Goal: Task Accomplishment & Management: Manage account settings

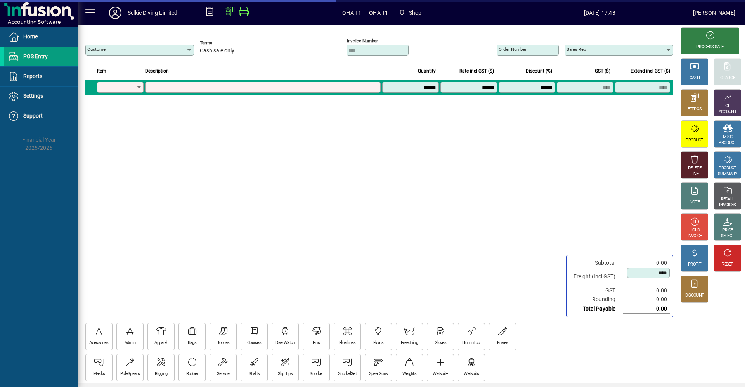
type input "**********"
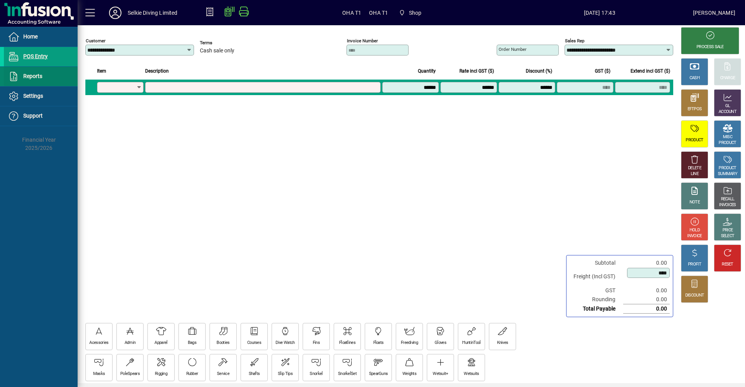
click at [30, 78] on span "Reports" at bounding box center [32, 76] width 19 height 6
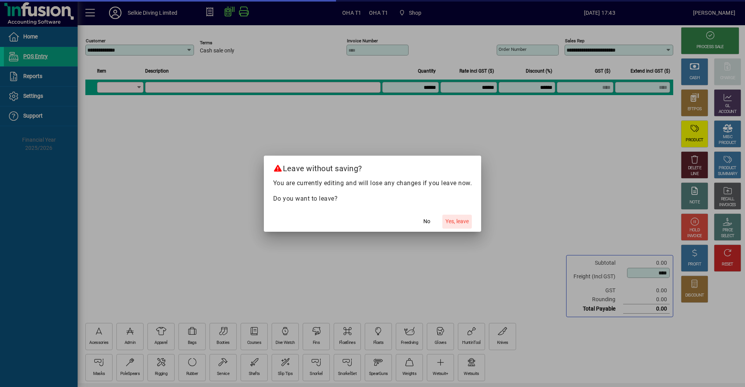
drag, startPoint x: 460, startPoint y: 219, endPoint x: 465, endPoint y: 217, distance: 4.4
click at [461, 218] on span "Yes, leave" at bounding box center [457, 221] width 23 height 8
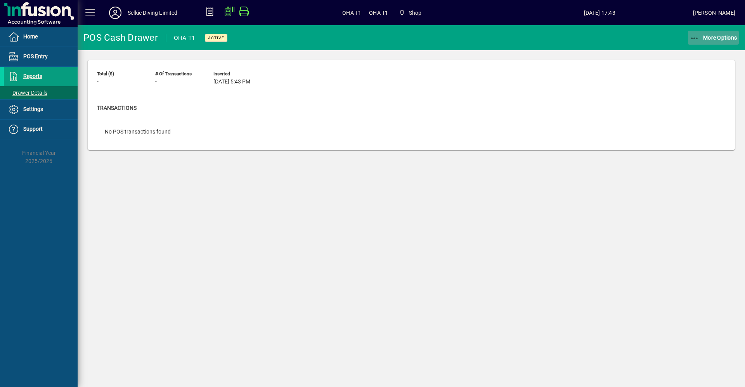
click at [696, 35] on icon "button" at bounding box center [695, 39] width 10 height 8
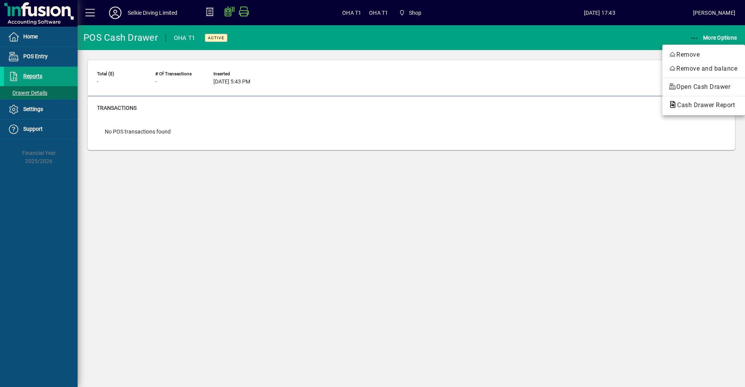
drag, startPoint x: 406, startPoint y: 202, endPoint x: 326, endPoint y: 205, distance: 80.0
click at [391, 204] on div at bounding box center [372, 193] width 745 height 387
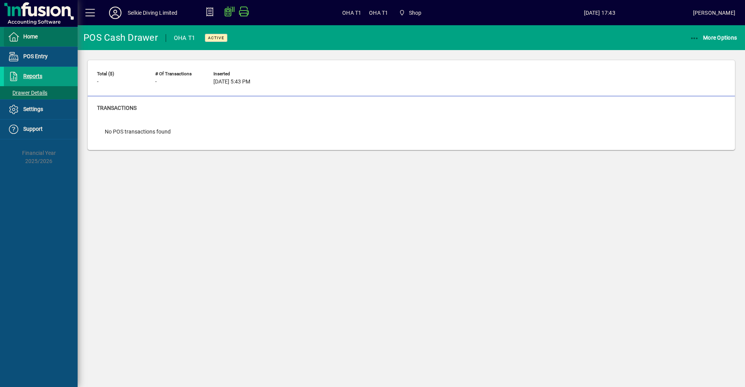
click at [30, 38] on span "Home" at bounding box center [30, 36] width 14 height 6
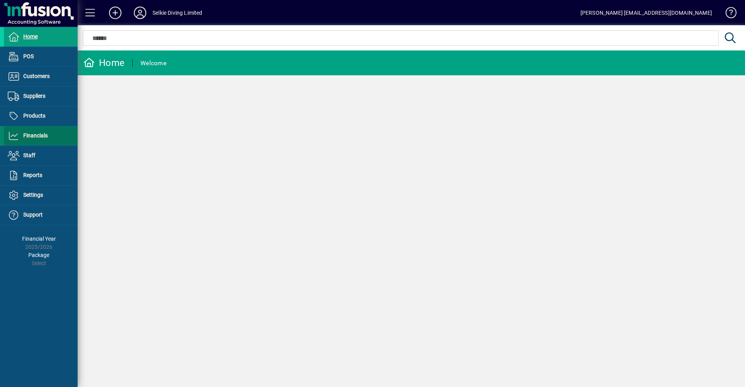
click at [37, 139] on span "Financials" at bounding box center [26, 135] width 44 height 9
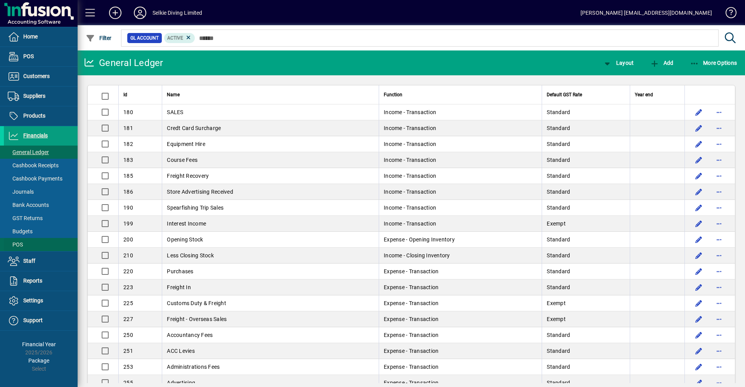
click at [24, 243] on span at bounding box center [41, 244] width 74 height 19
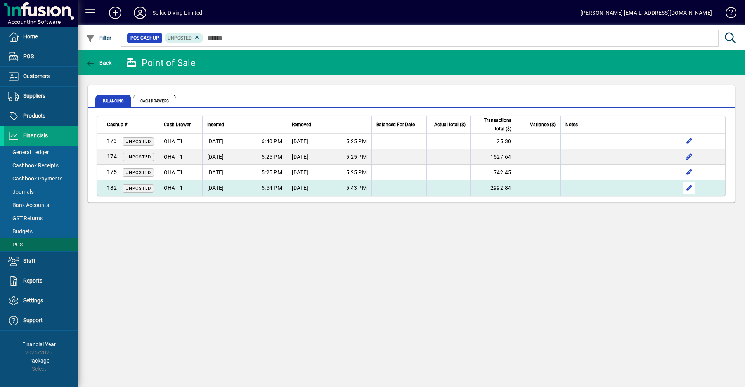
click at [688, 191] on span "button" at bounding box center [689, 188] width 19 height 19
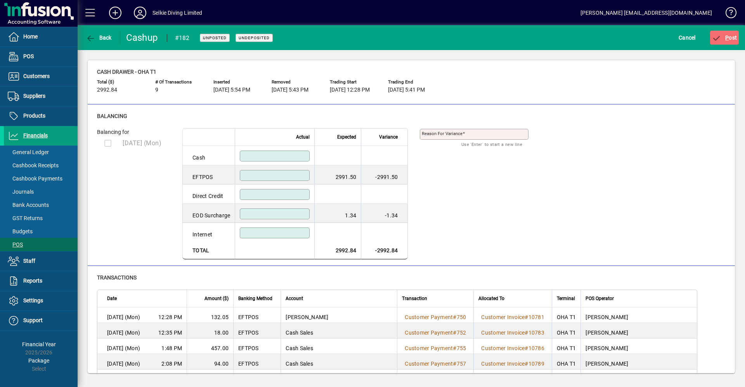
click at [288, 214] on input at bounding box center [276, 214] width 68 height 6
type input "****"
click at [303, 174] on input at bounding box center [276, 175] width 68 height 6
click at [287, 153] on div at bounding box center [275, 156] width 70 height 11
type input "*"
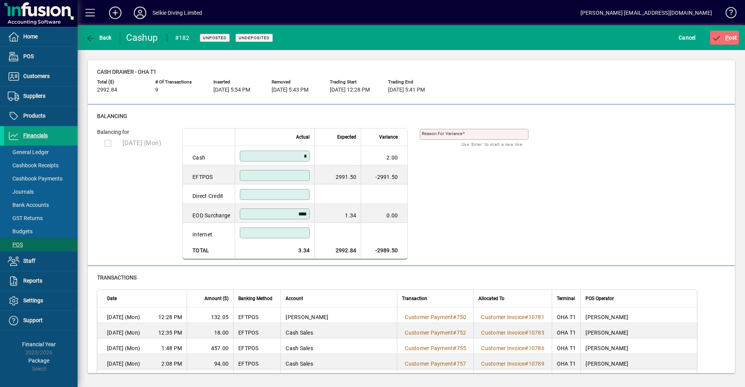
drag, startPoint x: 309, startPoint y: 155, endPoint x: 325, endPoint y: 153, distance: 16.8
click at [325, 153] on tr "Cash * 2.00" at bounding box center [295, 155] width 225 height 19
click at [305, 175] on input at bounding box center [276, 175] width 68 height 6
type input "*******"
click at [491, 185] on div "Balancing for [DATE] (Mon) Actual Expected Variance Cash EFTPOS ******* 2991.50…" at bounding box center [411, 194] width 629 height 132
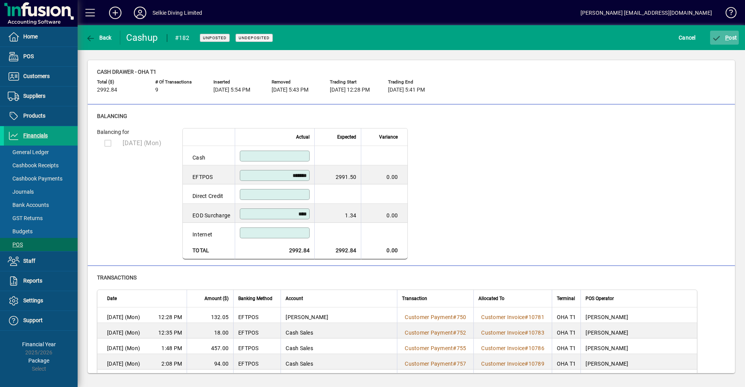
click at [719, 36] on icon "submit" at bounding box center [717, 39] width 10 height 8
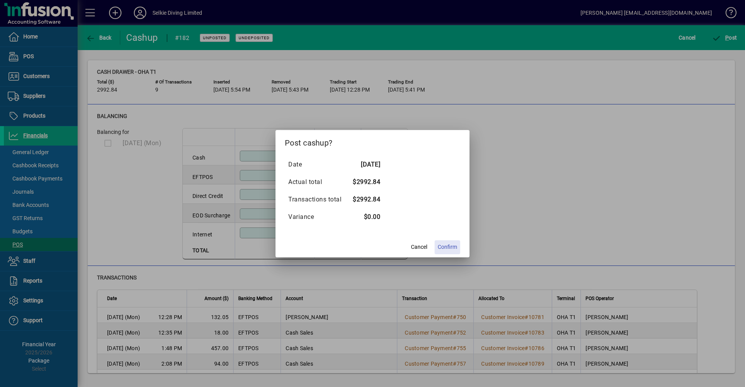
click at [457, 245] on span "Confirm" at bounding box center [447, 247] width 19 height 8
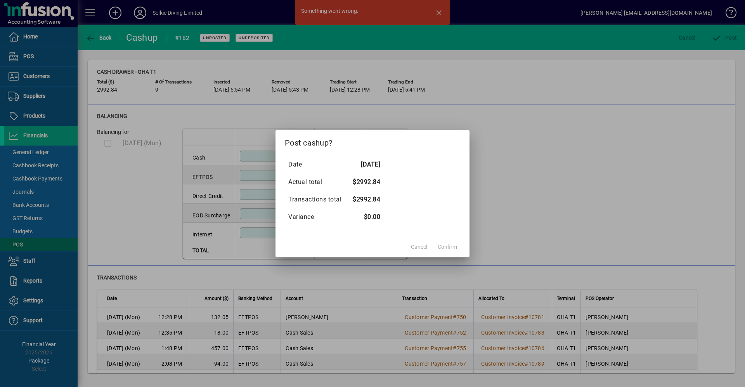
click at [451, 249] on mat-dialog-actions "Cancel Confirm" at bounding box center [373, 247] width 194 height 21
click at [516, 242] on div at bounding box center [372, 193] width 745 height 387
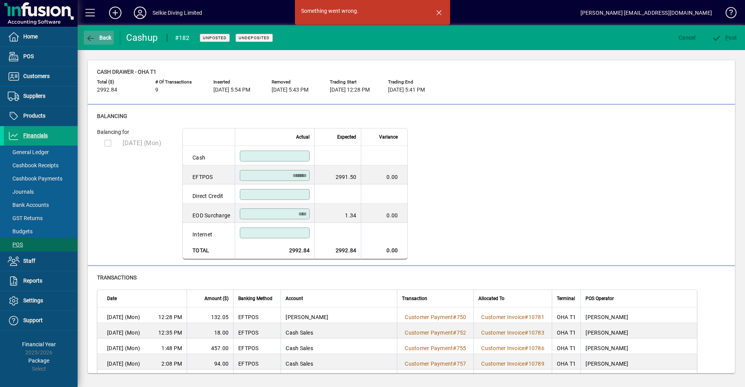
click at [91, 38] on icon "button" at bounding box center [91, 39] width 10 height 8
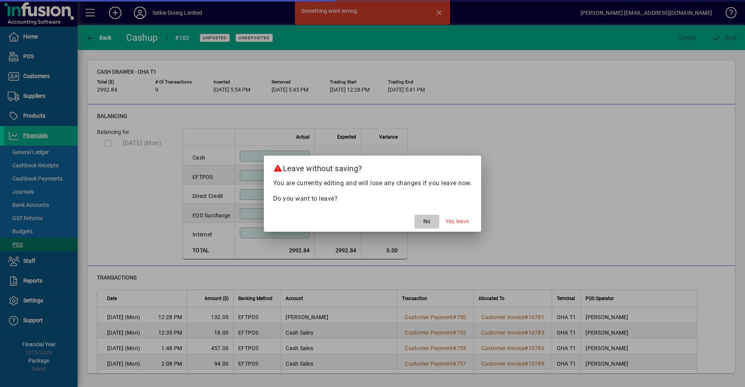
click at [431, 224] on span "button" at bounding box center [427, 221] width 25 height 19
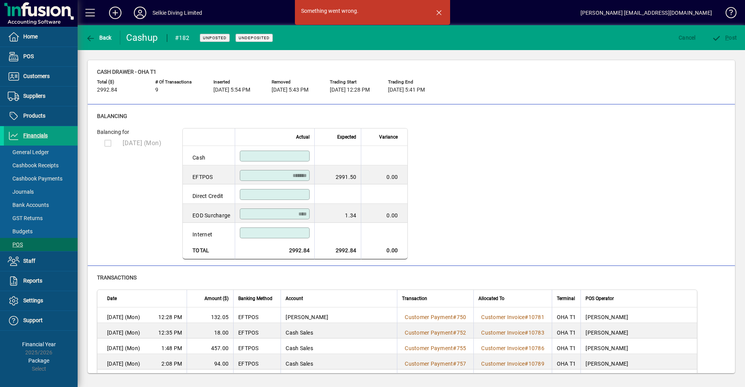
click at [688, 38] on div "Cancel" at bounding box center [687, 38] width 33 height 14
click at [91, 40] on icon "button" at bounding box center [91, 39] width 10 height 8
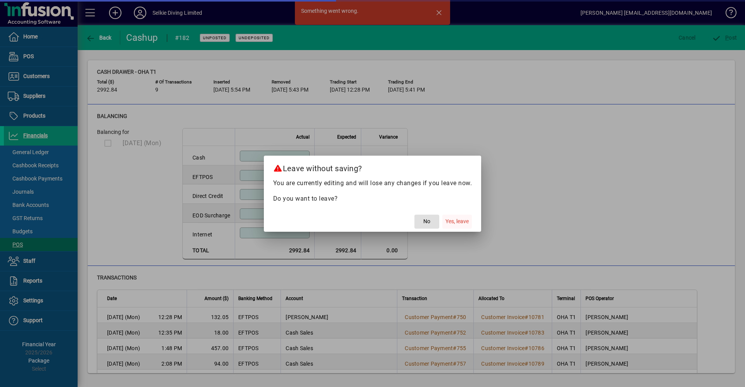
click at [462, 227] on span "button" at bounding box center [458, 221] width 30 height 19
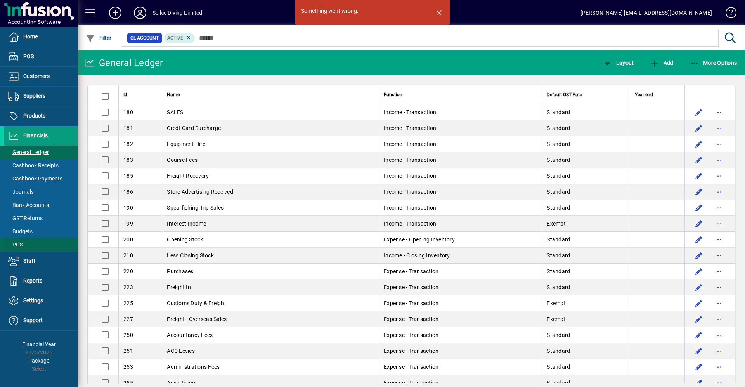
click at [17, 241] on span "POS" at bounding box center [15, 244] width 15 height 6
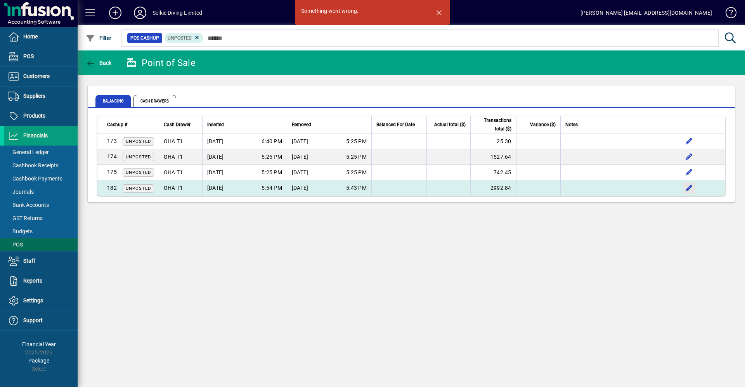
click at [693, 191] on span "button" at bounding box center [689, 188] width 19 height 19
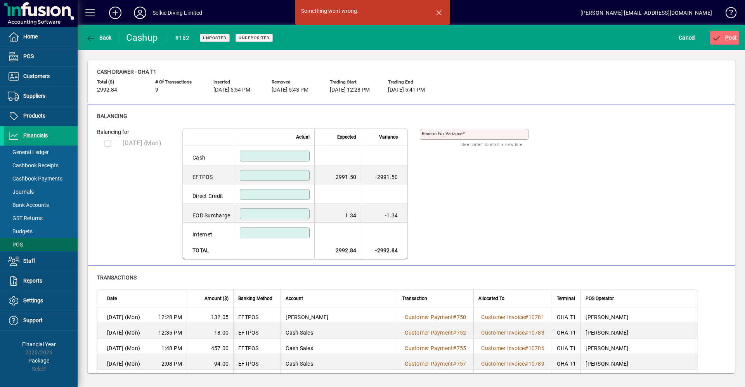
click at [299, 176] on input at bounding box center [276, 175] width 68 height 6
type input "*******"
click at [309, 216] on input at bounding box center [276, 214] width 68 height 6
type input "****"
click at [719, 38] on icon "submit" at bounding box center [717, 39] width 10 height 8
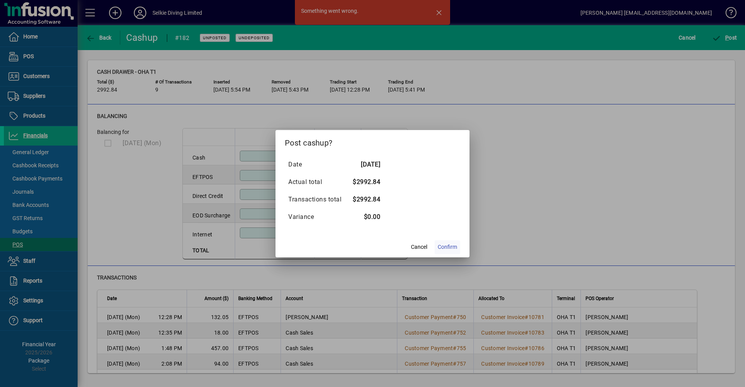
click at [451, 253] on span at bounding box center [448, 247] width 26 height 19
